Goal: Navigation & Orientation: Find specific page/section

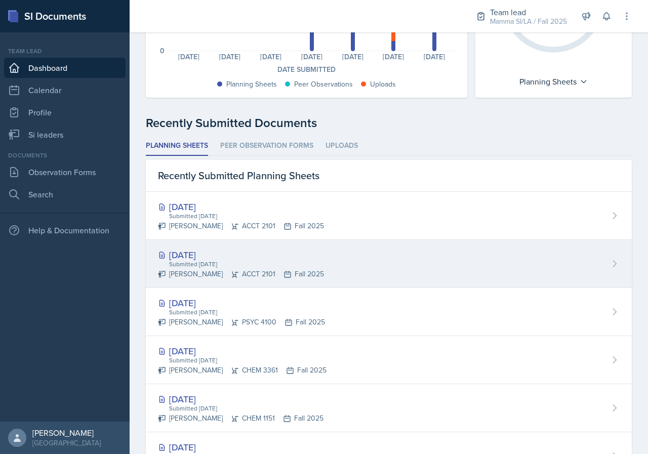
scroll to position [101, 0]
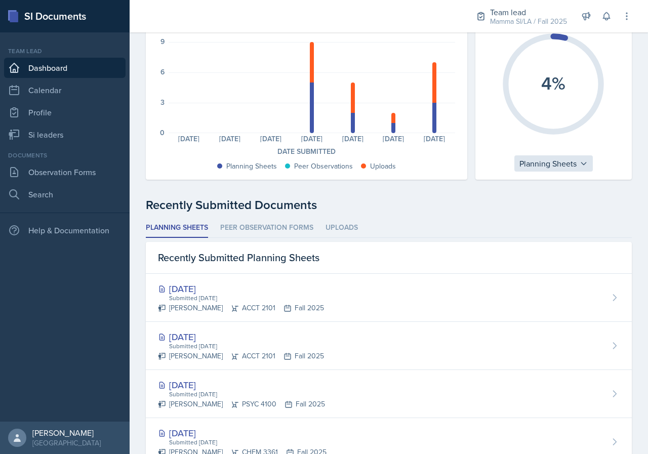
click at [581, 163] on icon at bounding box center [583, 163] width 5 height 3
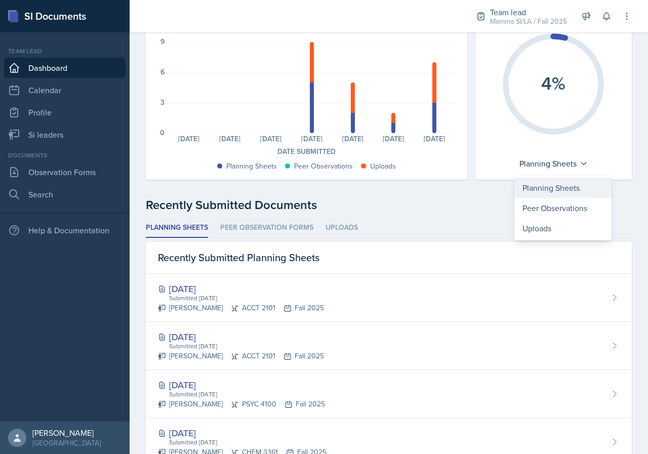
click at [578, 180] on div "Planning Sheets" at bounding box center [562, 188] width 97 height 20
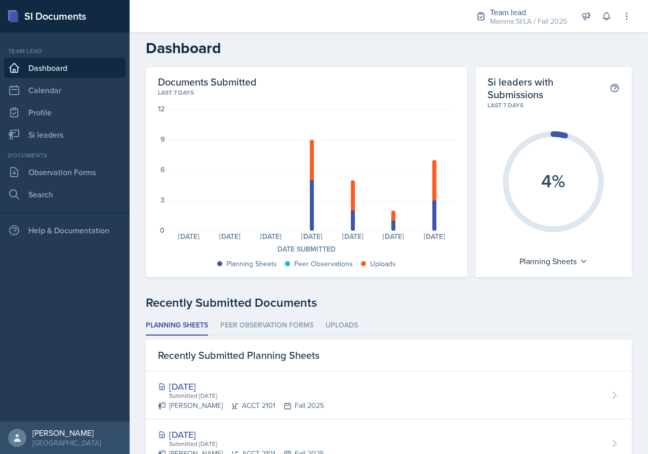
scroll to position [0, 0]
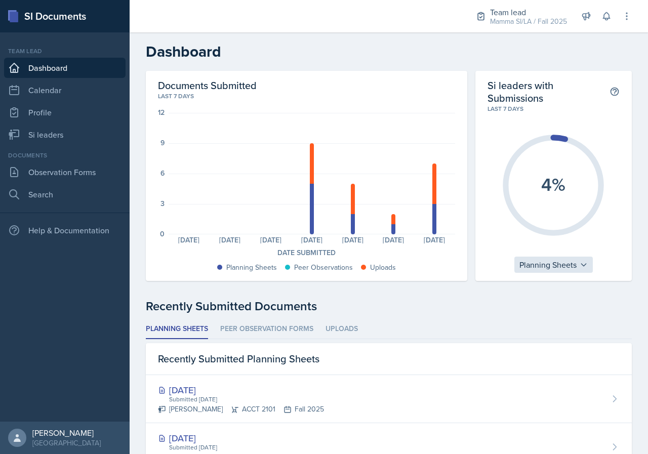
click at [559, 265] on div "Planning Sheets" at bounding box center [553, 265] width 78 height 16
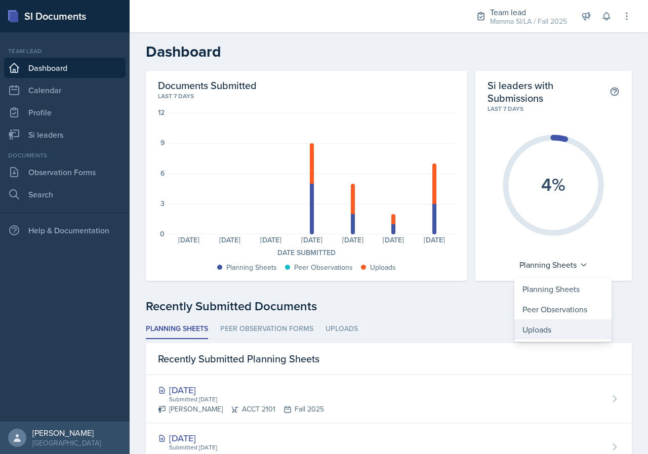
click at [554, 336] on div "Uploads" at bounding box center [562, 329] width 97 height 20
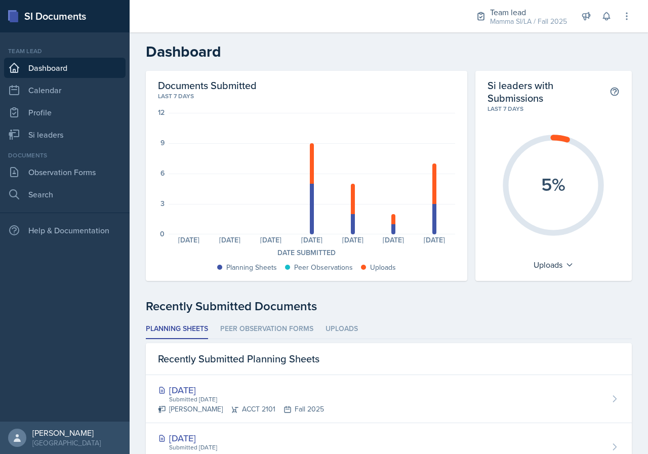
click at [565, 251] on div "5%" at bounding box center [553, 184] width 132 height 143
click at [565, 264] on icon at bounding box center [569, 265] width 8 height 8
click at [557, 310] on div "Peer Observations" at bounding box center [576, 309] width 97 height 20
click at [560, 267] on div "Peer Observations" at bounding box center [553, 265] width 86 height 16
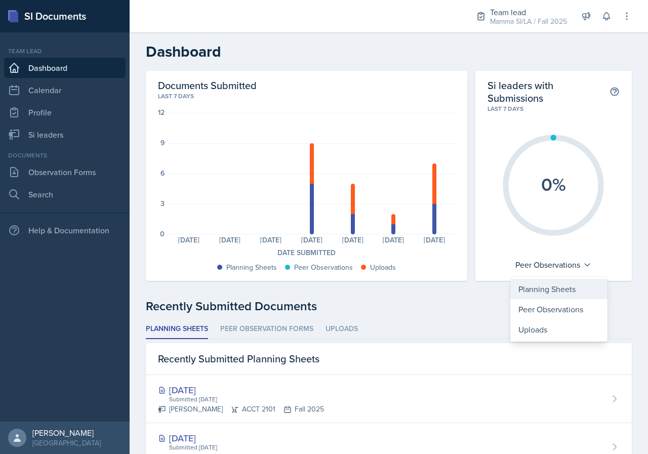
click at [562, 288] on div "Planning Sheets" at bounding box center [558, 289] width 97 height 20
